Goal: Information Seeking & Learning: Understand process/instructions

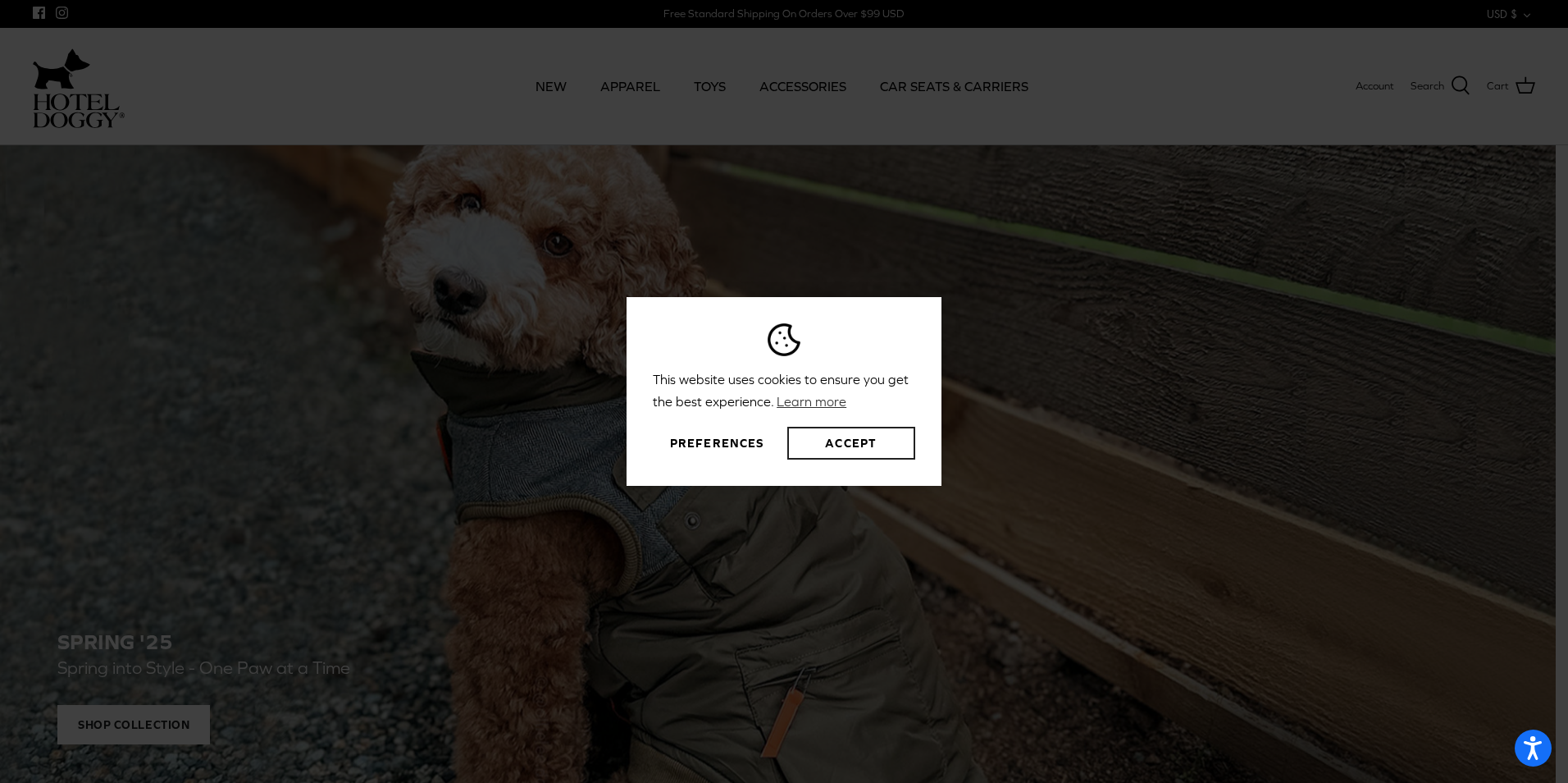
click at [855, 450] on button "Accept" at bounding box center [851, 443] width 128 height 33
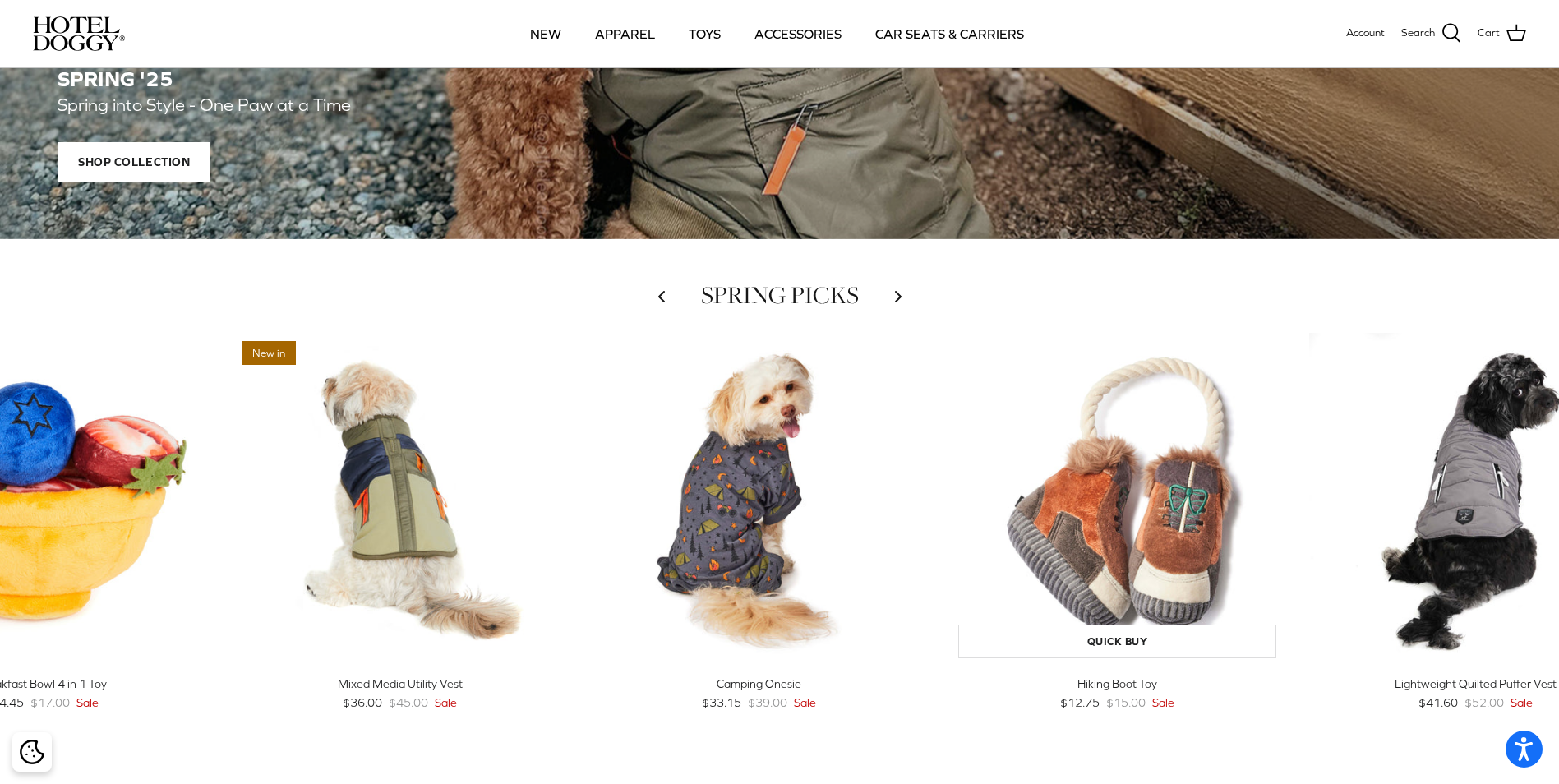
scroll to position [493, 0]
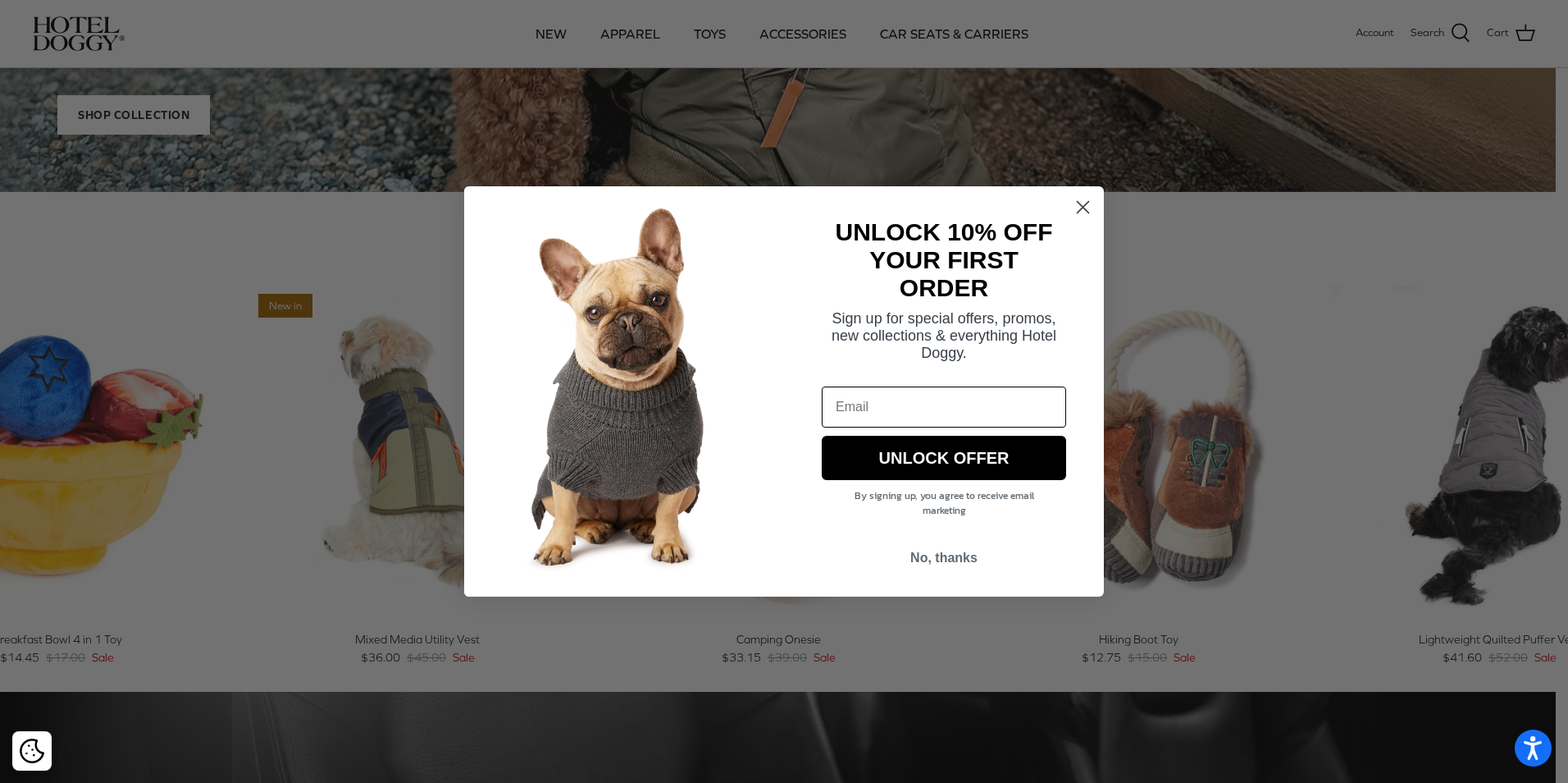
click at [1084, 206] on icon "Close dialog" at bounding box center [1083, 207] width 11 height 11
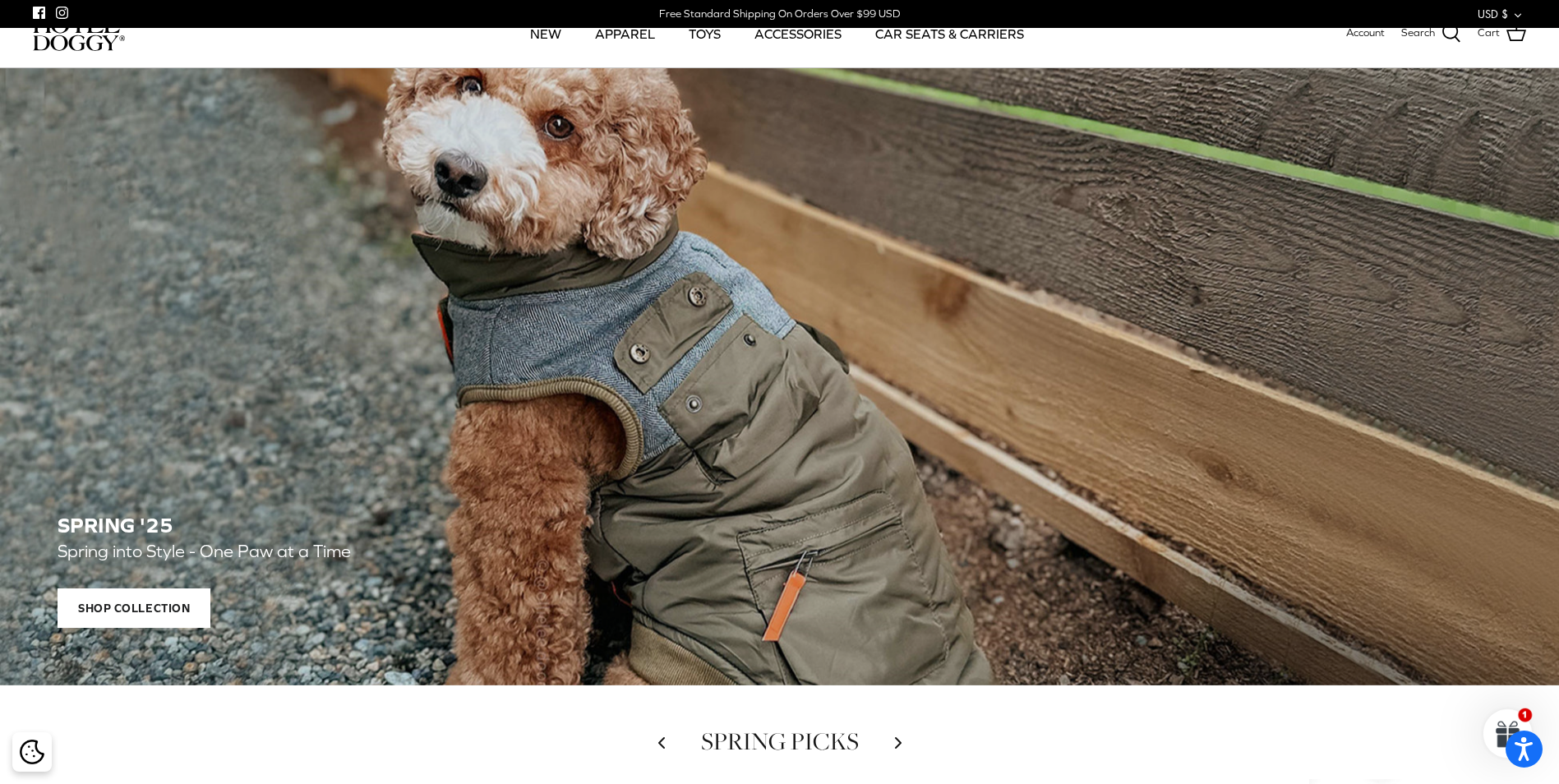
scroll to position [411, 0]
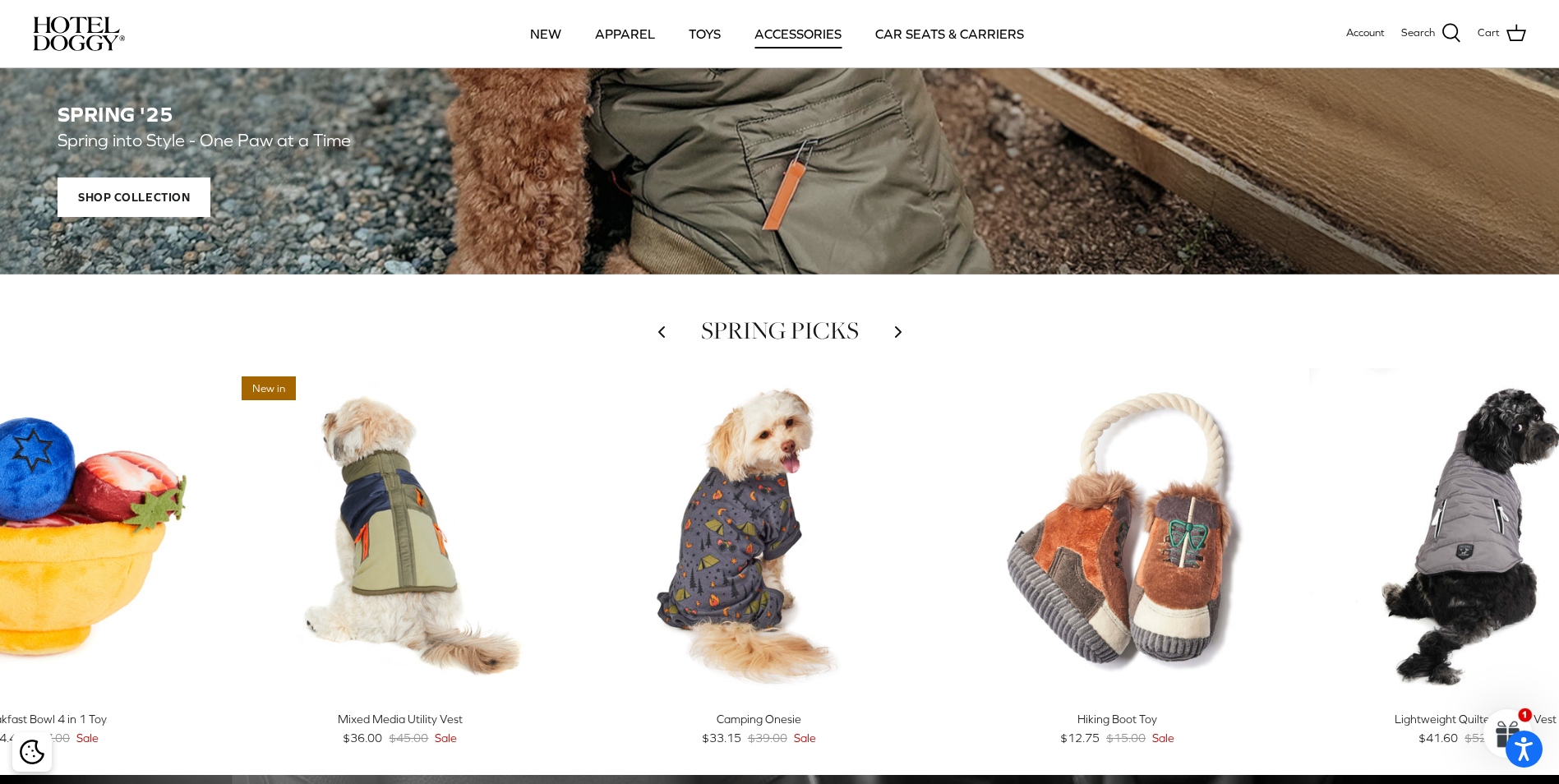
click at [816, 38] on link "ACCESSORIES" at bounding box center [799, 33] width 117 height 56
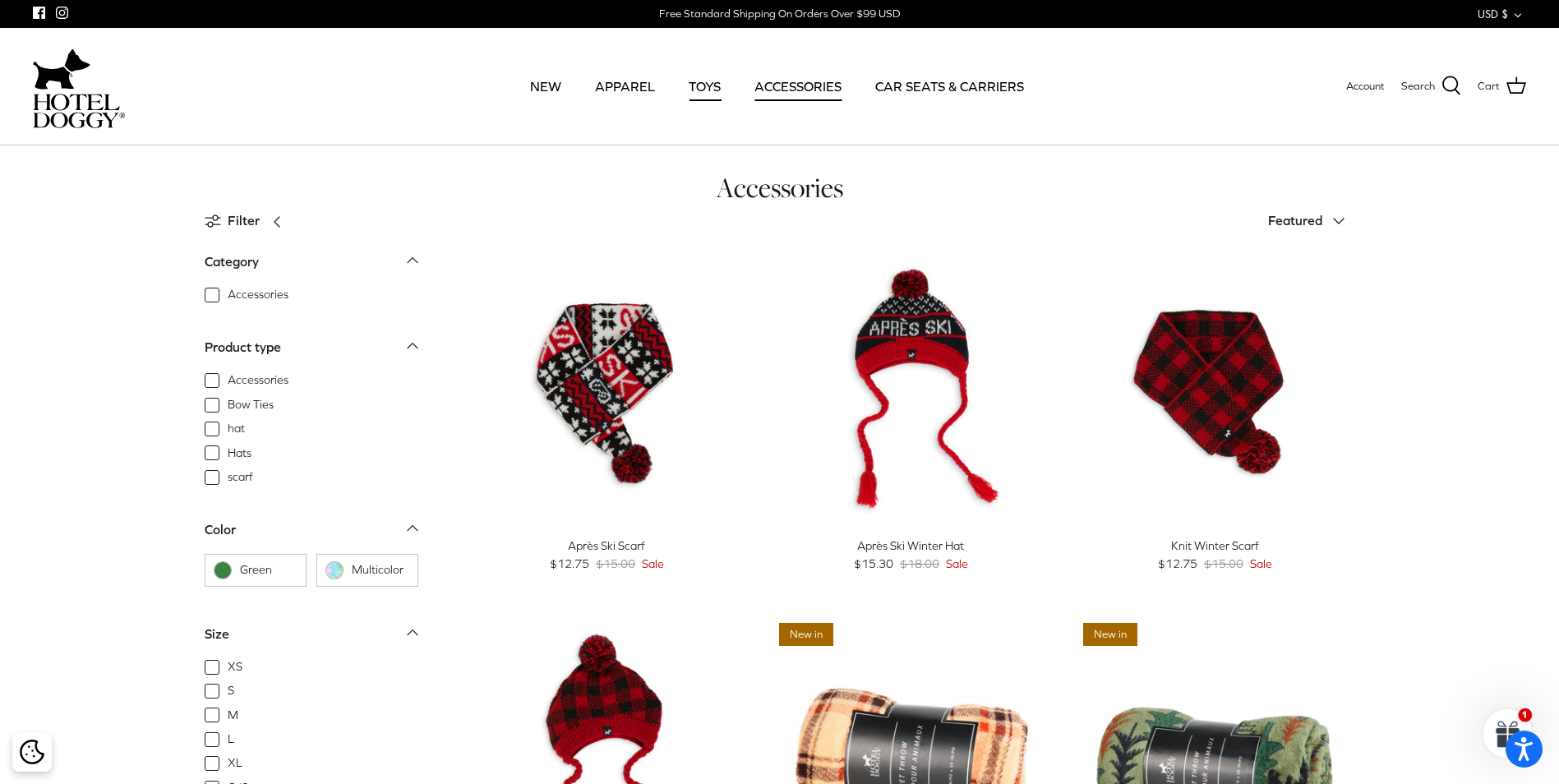
click at [702, 82] on link "TOYS" at bounding box center [705, 86] width 62 height 56
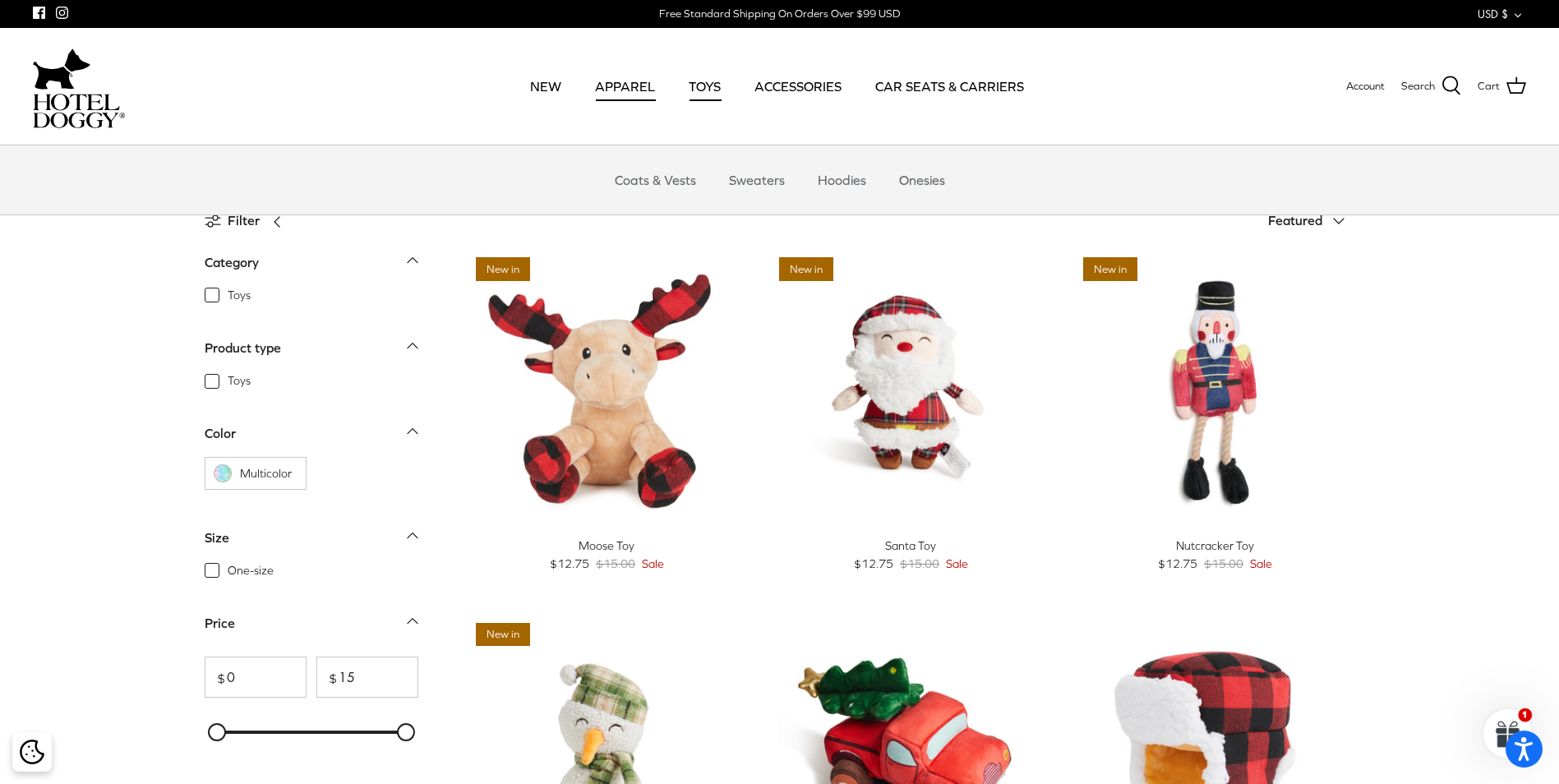
click at [624, 85] on link "APPAREL" at bounding box center [625, 86] width 89 height 56
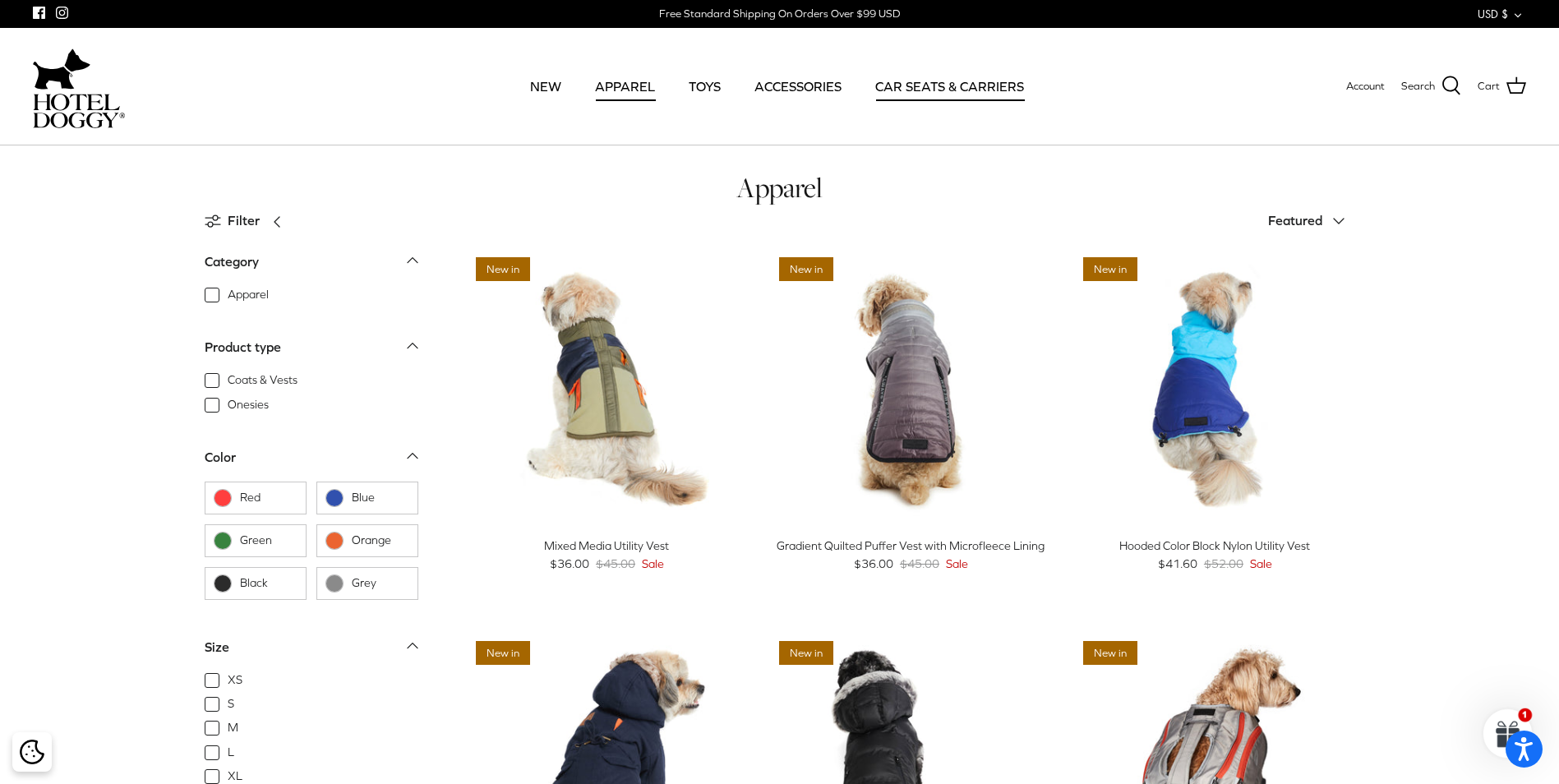
click at [969, 79] on link "CAR SEATS & CARRIERS" at bounding box center [949, 86] width 178 height 56
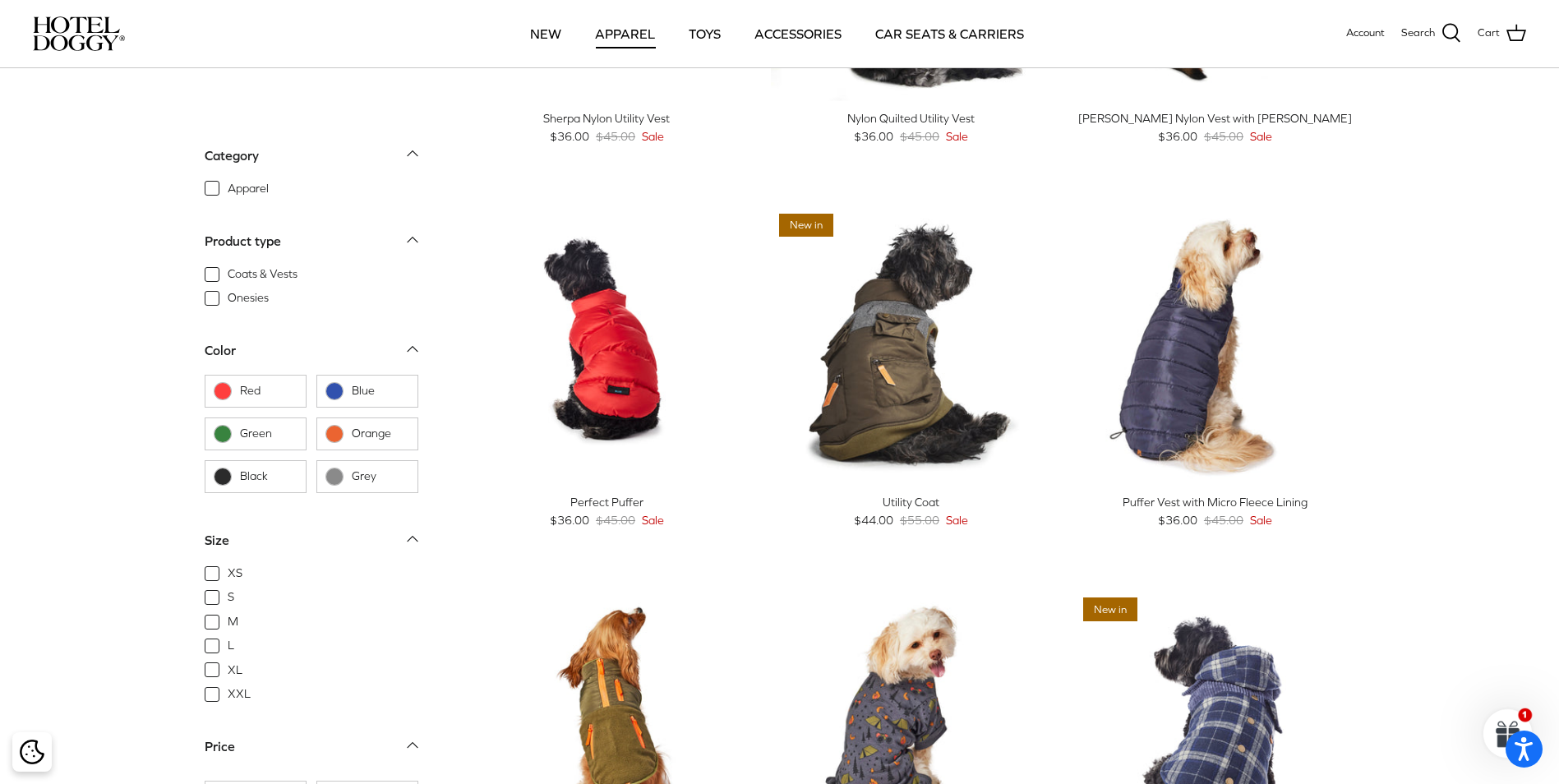
scroll to position [1561, 0]
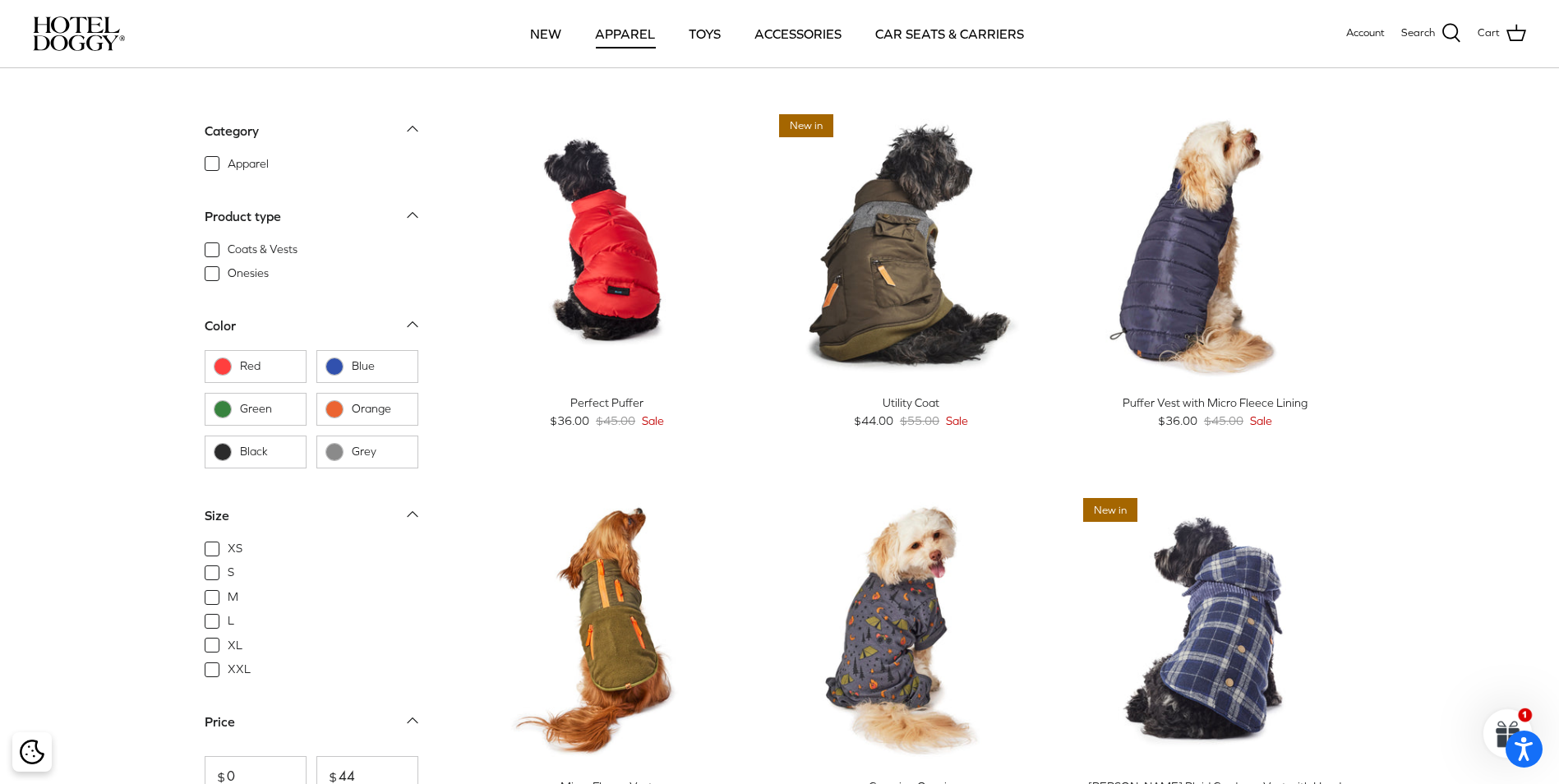
click at [410, 518] on icon "Down" at bounding box center [413, 513] width 19 height 19
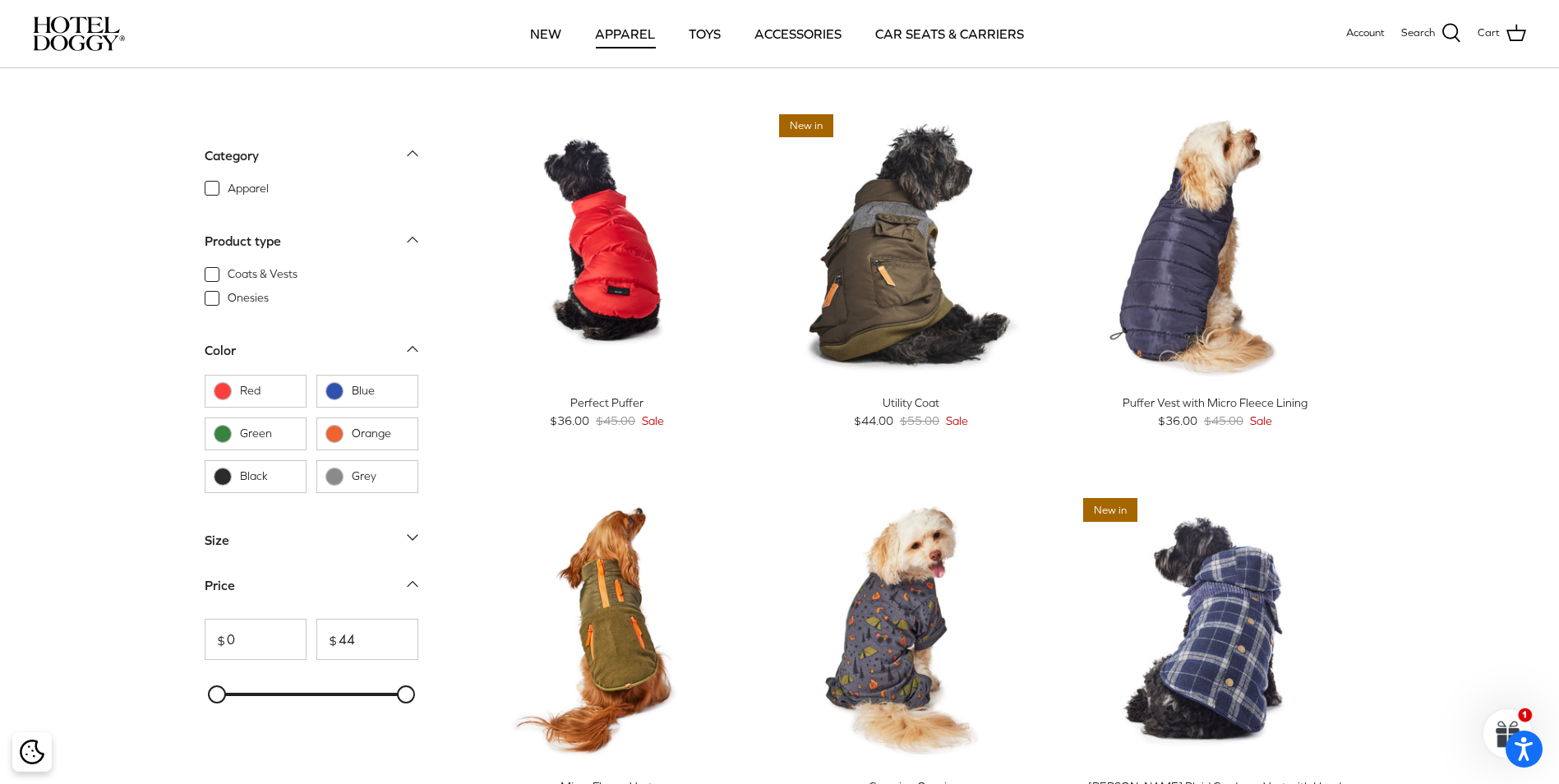
click at [410, 518] on div "Red Blue Green Orange Black Grey" at bounding box center [311, 445] width 213 height 144
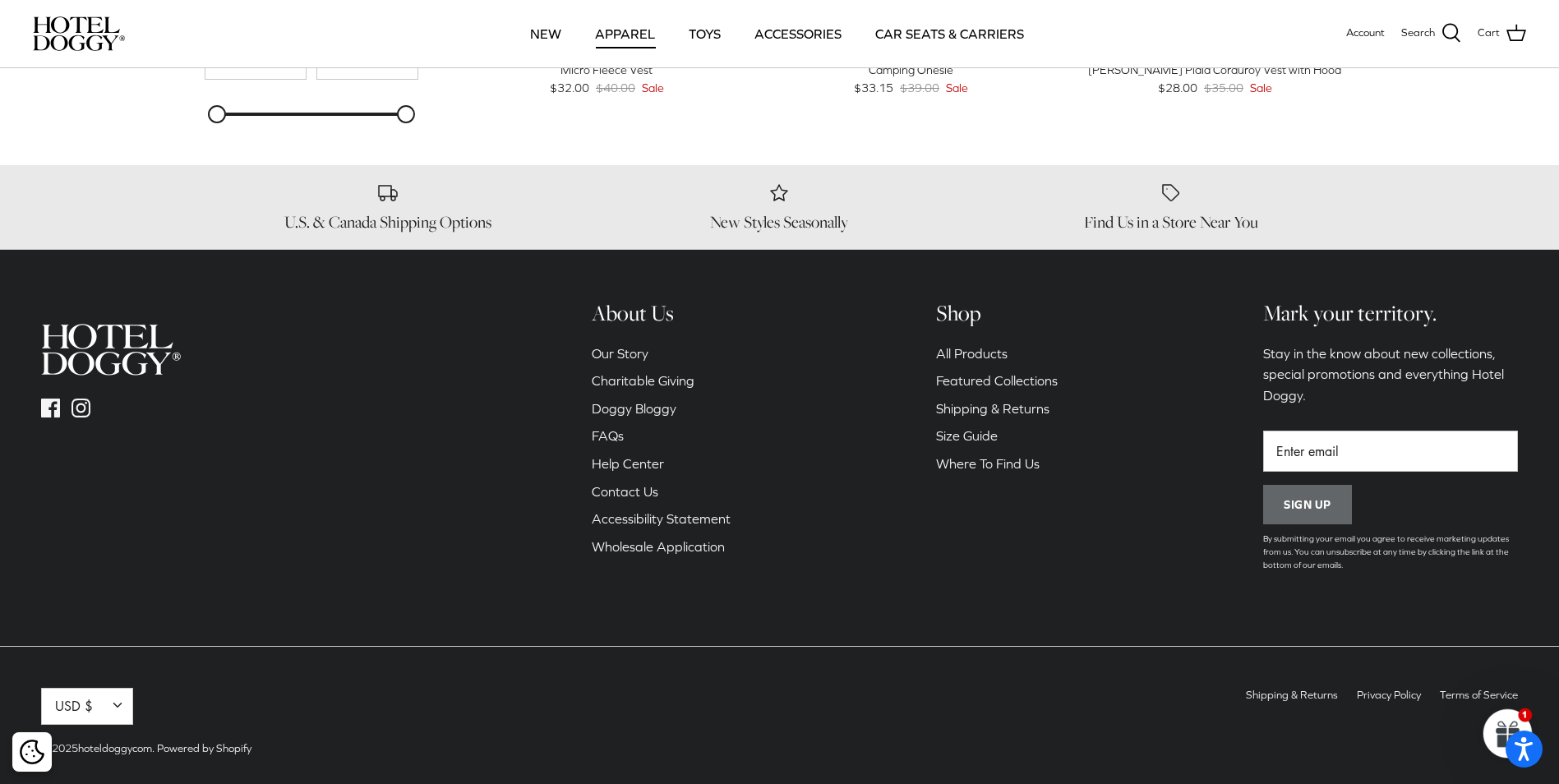
scroll to position [2291, 0]
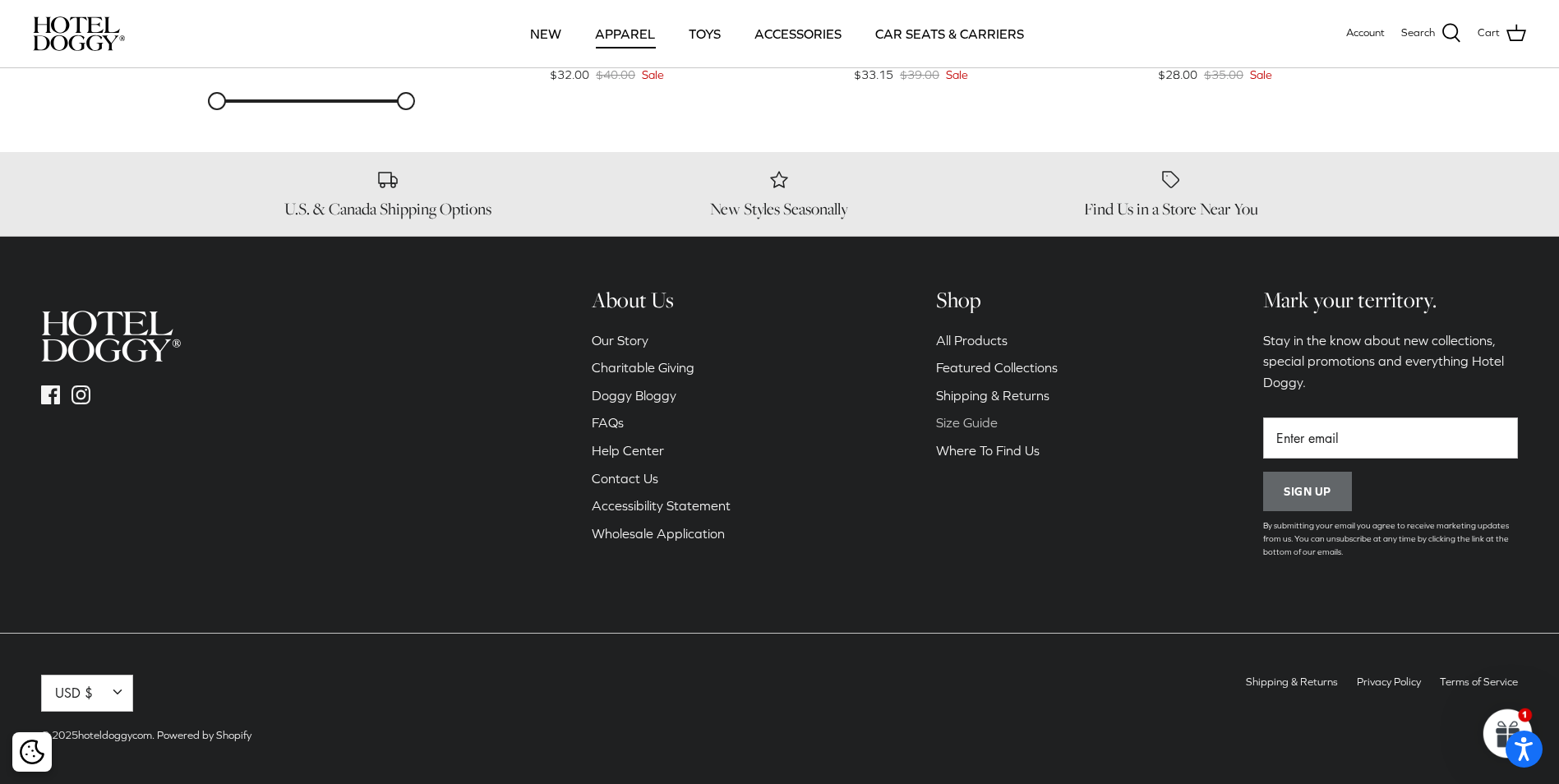
click at [969, 426] on link "Size Guide" at bounding box center [968, 422] width 62 height 15
